Goal: Transaction & Acquisition: Purchase product/service

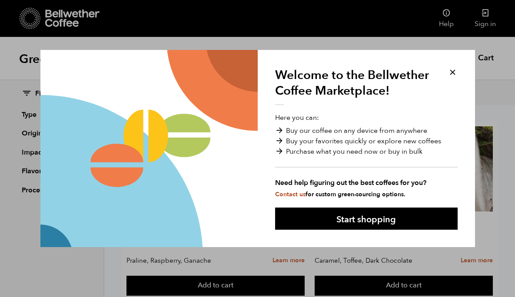
click at [452, 74] on button at bounding box center [453, 72] width 10 height 10
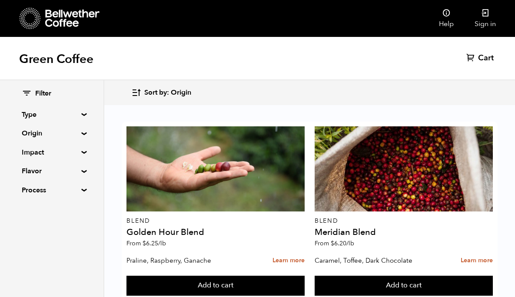
click at [67, 131] on summary "Origin" at bounding box center [52, 133] width 60 height 10
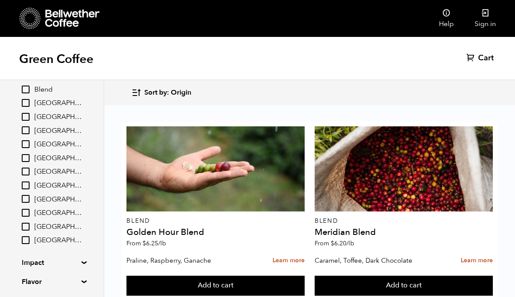
scroll to position [108, 0]
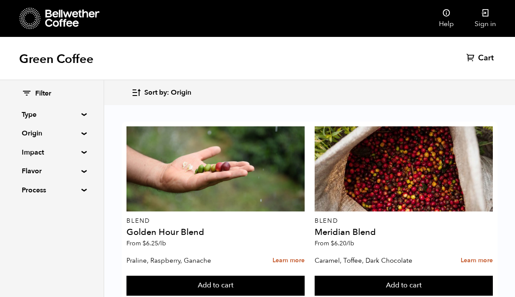
click at [54, 129] on summary "Origin" at bounding box center [52, 133] width 60 height 10
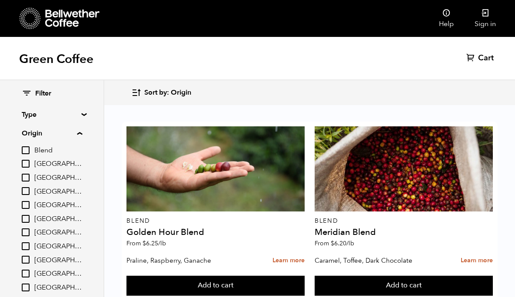
click at [53, 194] on span "[GEOGRAPHIC_DATA]" at bounding box center [58, 192] width 48 height 10
click at [0, 0] on input "[GEOGRAPHIC_DATA]" at bounding box center [0, 0] width 0 height 0
checkbox input "true"
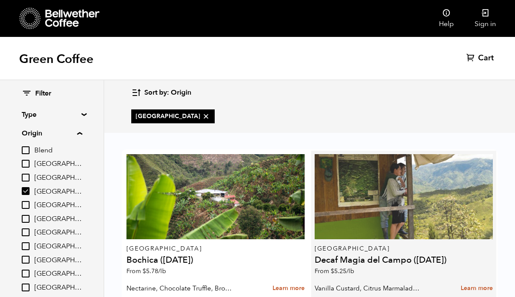
scroll to position [53, 0]
click at [372, 169] on div at bounding box center [404, 196] width 178 height 85
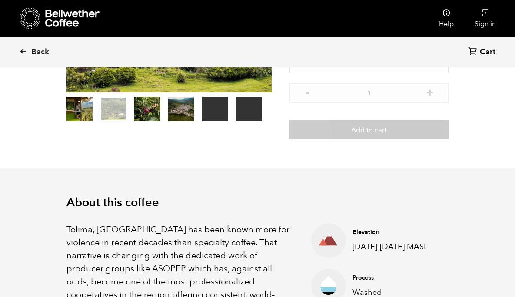
scroll to position [160, 0]
